Goal: Information Seeking & Learning: Learn about a topic

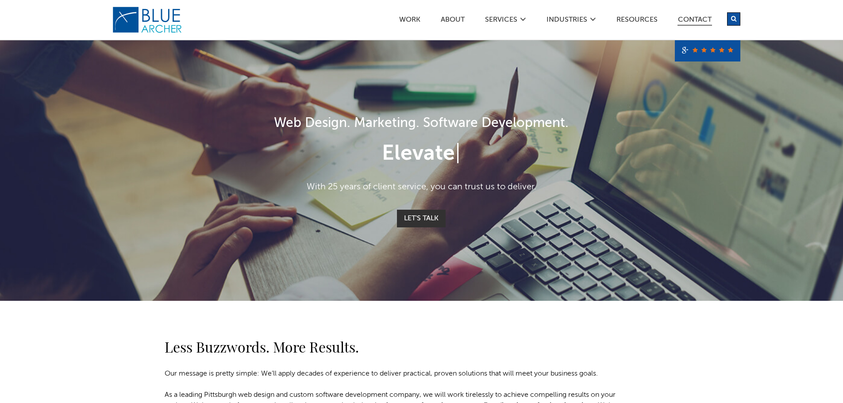
click at [697, 17] on link "Contact" at bounding box center [695, 20] width 35 height 9
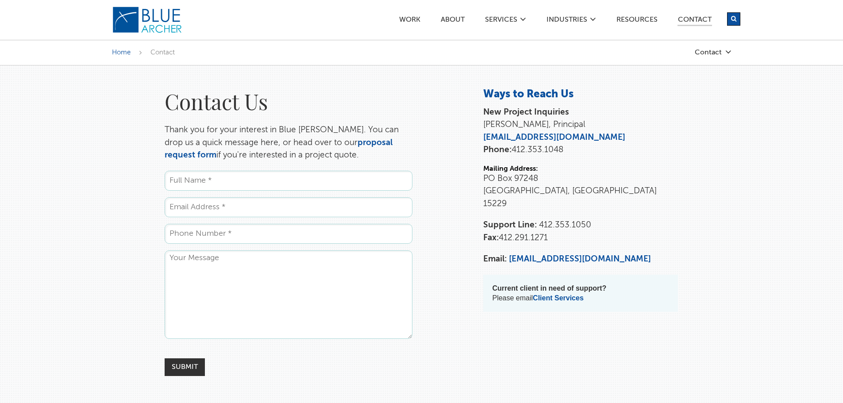
click at [709, 47] on div "Home Contact Contact Proposal Request Support Training" at bounding box center [421, 53] width 843 height 26
click at [711, 56] on div "Home Contact Contact Proposal Request Support Training" at bounding box center [421, 53] width 843 height 26
click at [712, 54] on link "Contact" at bounding box center [687, 53] width 89 height 8
click at [658, 110] on link "Training" at bounding box center [683, 109] width 80 height 18
